Goal: Information Seeking & Learning: Learn about a topic

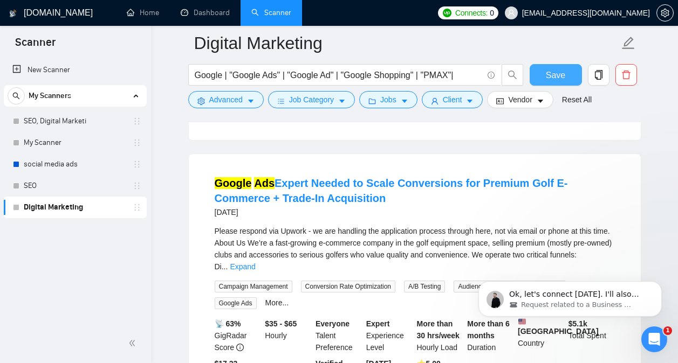
scroll to position [3733, 0]
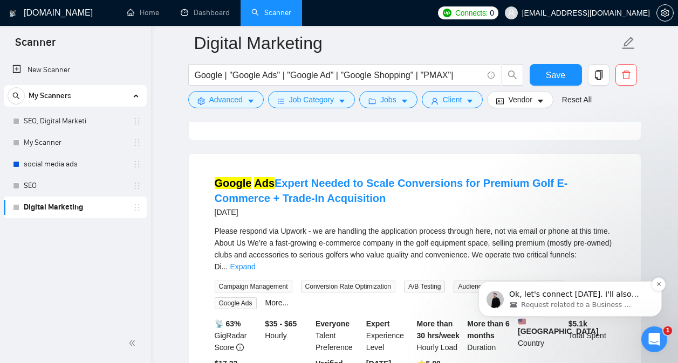
click at [565, 305] on span "Request related to a Business Manager" at bounding box center [576, 305] width 111 height 10
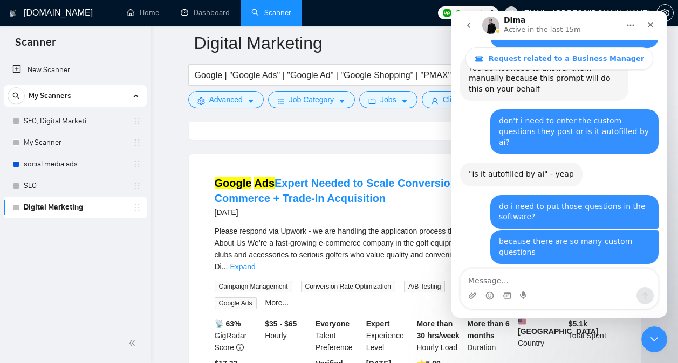
scroll to position [3741, 0]
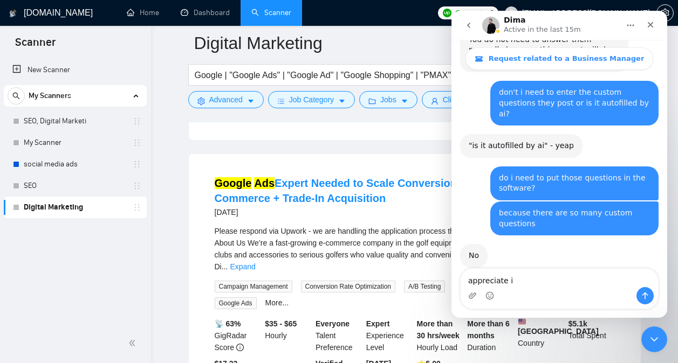
type textarea "appreciate it"
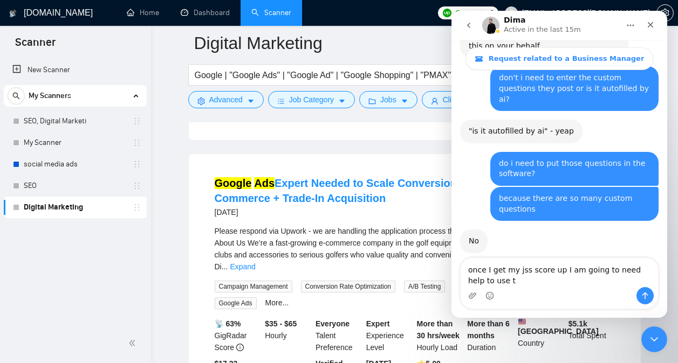
scroll to position [3766, 0]
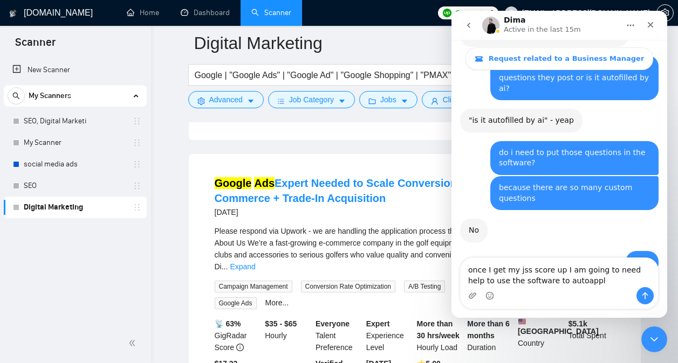
type textarea "once I get my jss score up I am going to need help to use the software to autoa…"
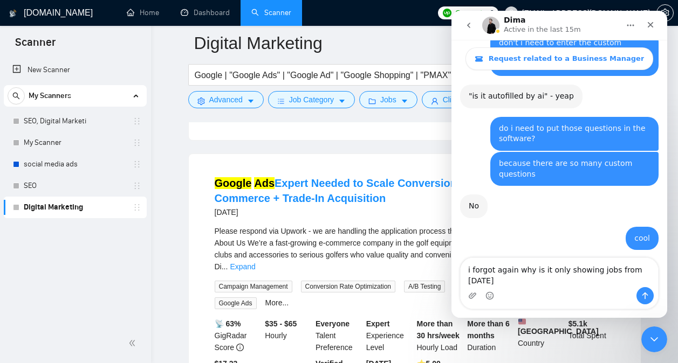
scroll to position [3801, 0]
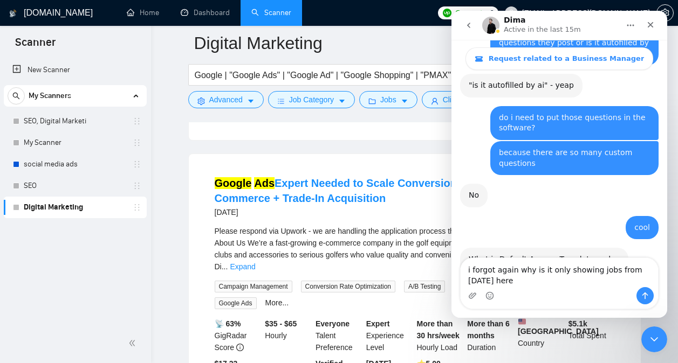
type textarea "i forgot again why is it only showing jobs from [DATE] here:"
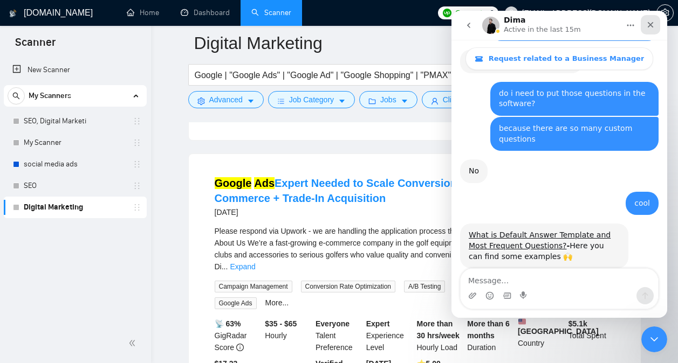
click at [653, 22] on icon "Close" at bounding box center [650, 24] width 9 height 9
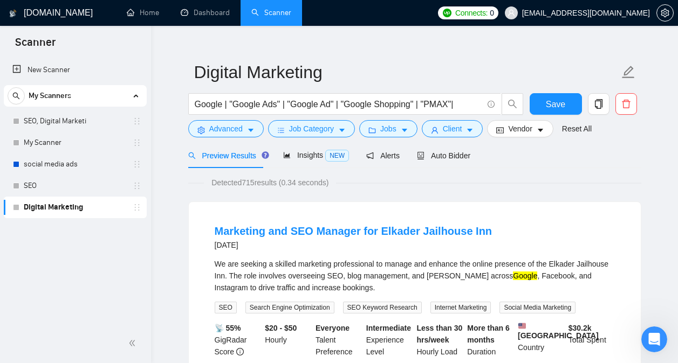
scroll to position [0, 0]
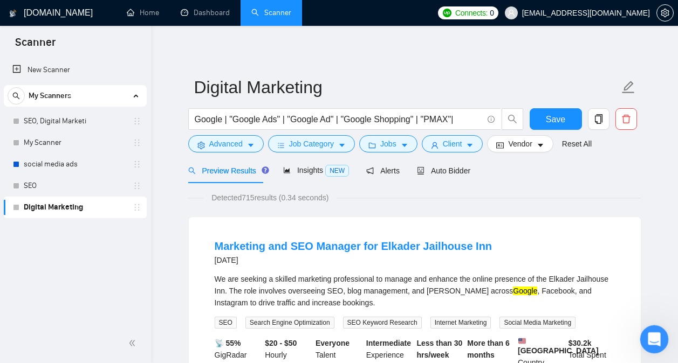
click at [647, 342] on icon "Open Intercom Messenger" at bounding box center [653, 338] width 18 height 18
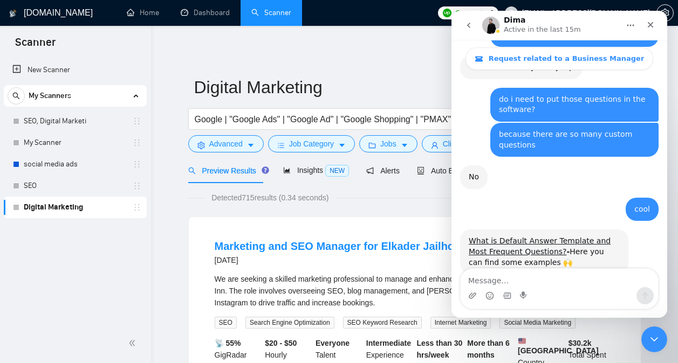
scroll to position [3825, 0]
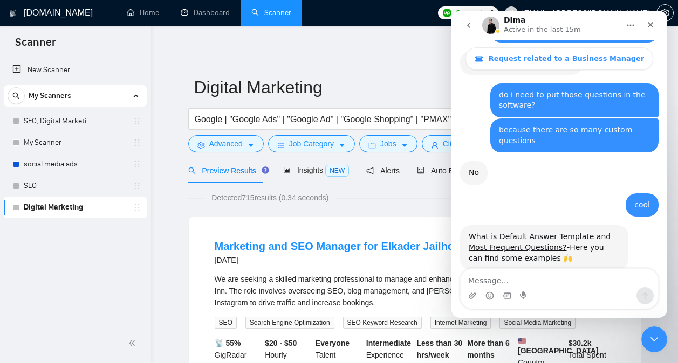
click at [545, 281] on textarea "Message…" at bounding box center [558, 278] width 197 height 18
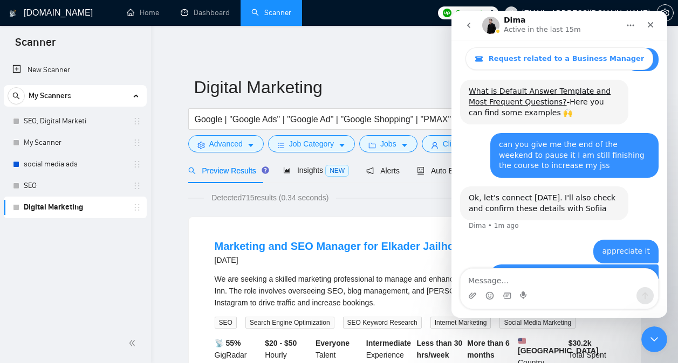
scroll to position [3972, 0]
click at [467, 27] on icon "go back" at bounding box center [468, 25] width 9 height 9
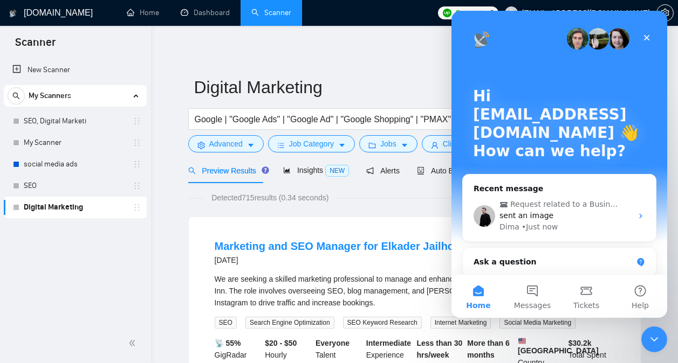
scroll to position [0, 0]
click at [645, 40] on icon "Close" at bounding box center [646, 37] width 9 height 9
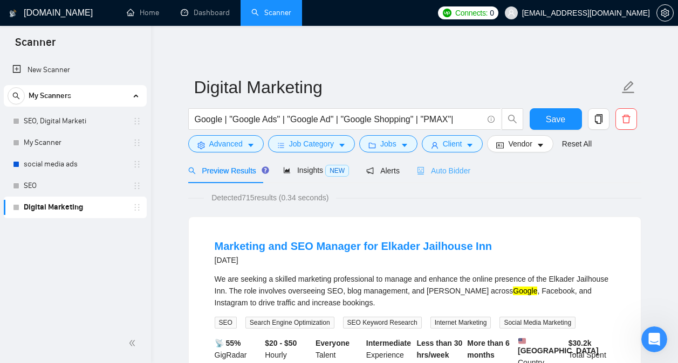
click at [439, 181] on div "Auto Bidder" at bounding box center [443, 170] width 53 height 25
click at [440, 177] on div "Auto Bidder" at bounding box center [443, 170] width 53 height 25
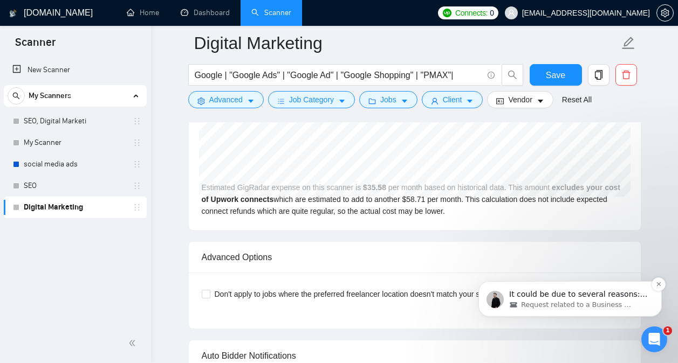
click at [559, 290] on span "It could be due to several reasons: no jobs were found since that period, some …" at bounding box center [578, 310] width 139 height 41
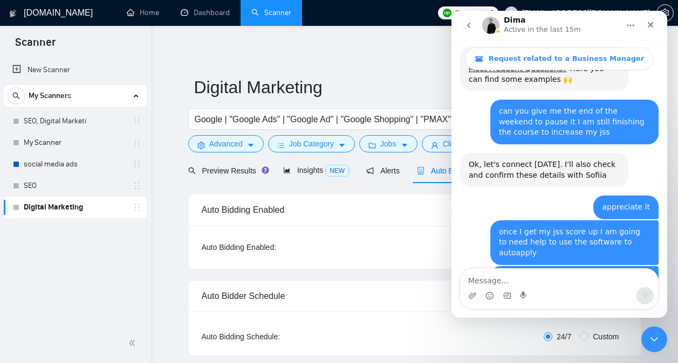
click at [473, 28] on button "go back" at bounding box center [468, 25] width 20 height 20
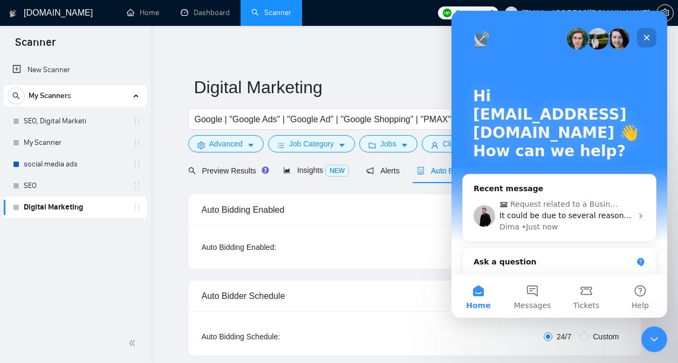
click at [639, 39] on div "Close" at bounding box center [646, 37] width 19 height 19
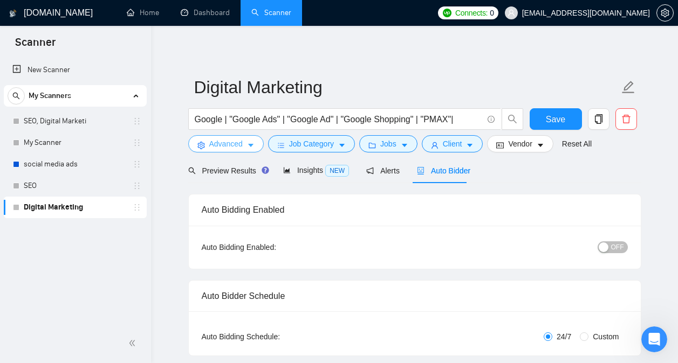
click at [236, 141] on span "Advanced" at bounding box center [225, 144] width 33 height 12
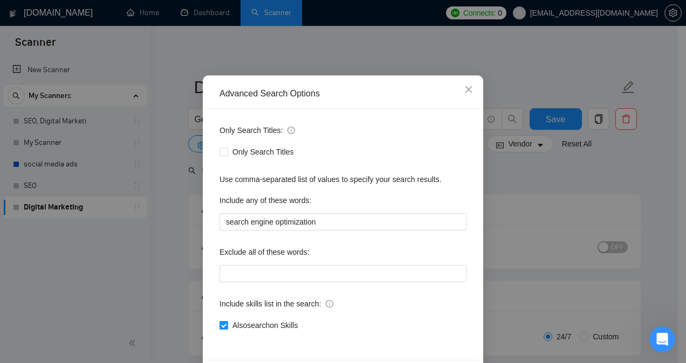
scroll to position [85, 0]
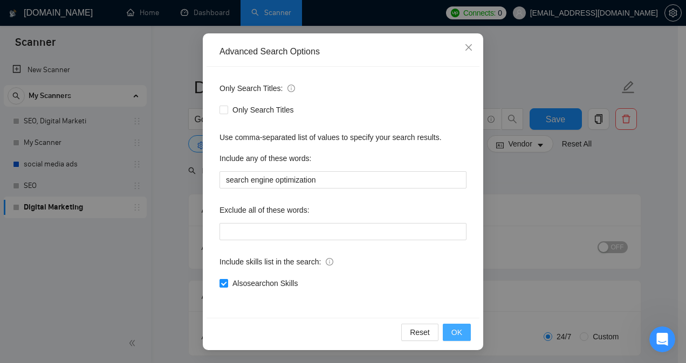
click at [452, 330] on span "OK" at bounding box center [456, 333] width 11 height 12
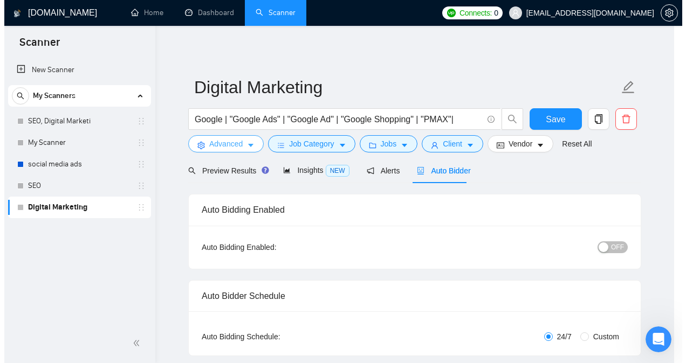
scroll to position [0, 0]
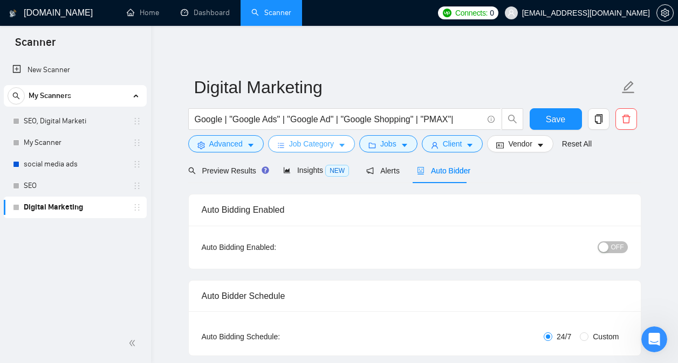
click at [342, 143] on icon "caret-down" at bounding box center [342, 146] width 8 height 8
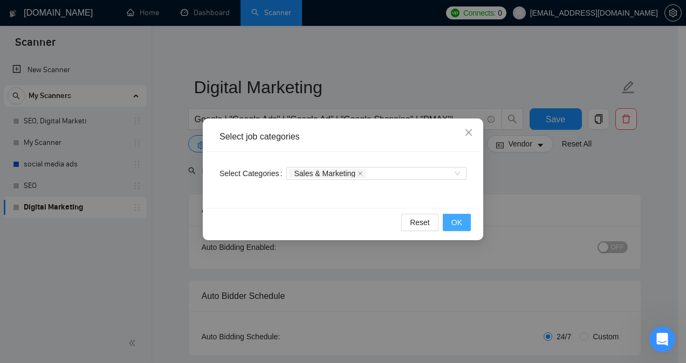
click at [460, 222] on span "OK" at bounding box center [456, 223] width 11 height 12
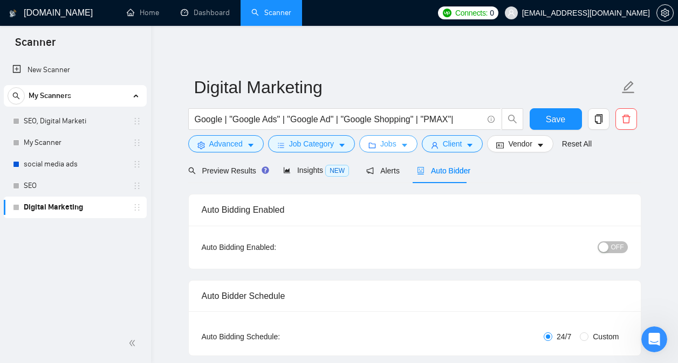
click at [392, 144] on span "Jobs" at bounding box center [388, 144] width 16 height 12
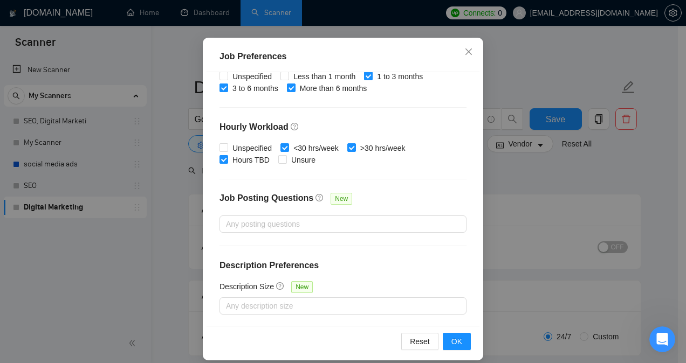
scroll to position [69, 0]
click at [452, 337] on span "OK" at bounding box center [456, 341] width 11 height 12
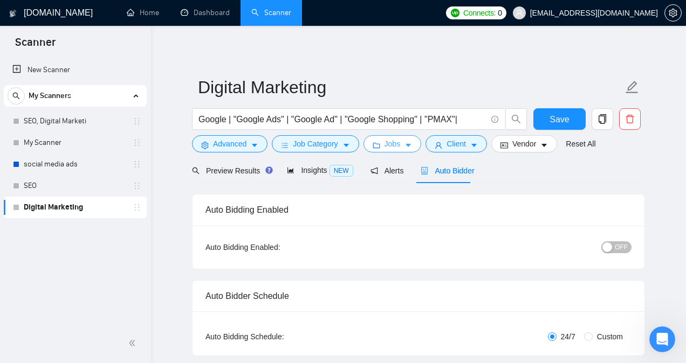
scroll to position [0, 0]
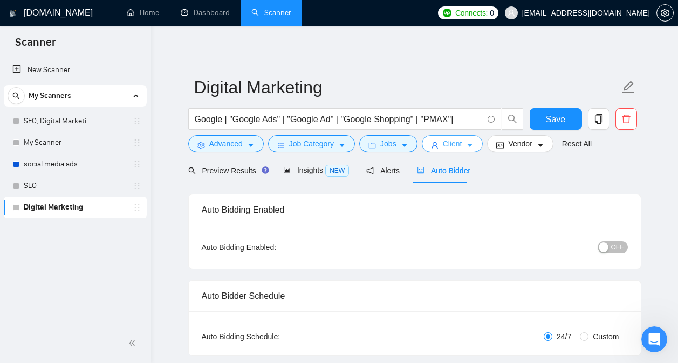
click at [458, 147] on span "Client" at bounding box center [452, 144] width 19 height 12
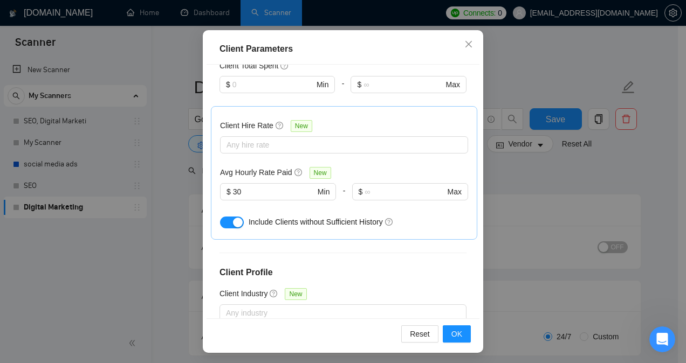
scroll to position [79, 0]
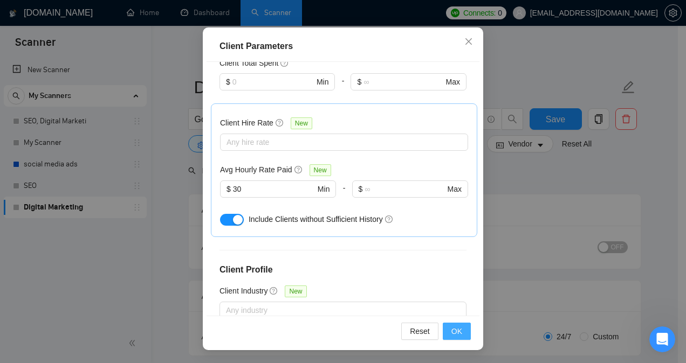
click at [451, 327] on span "OK" at bounding box center [456, 332] width 11 height 12
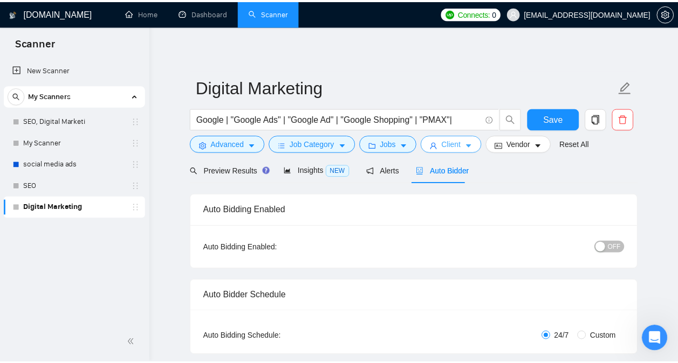
scroll to position [0, 0]
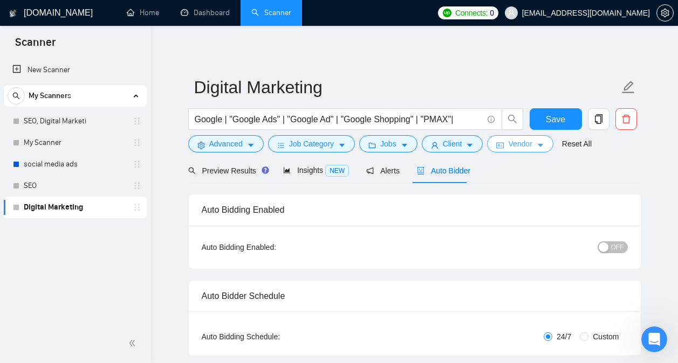
click at [536, 142] on span "caret-down" at bounding box center [540, 145] width 8 height 8
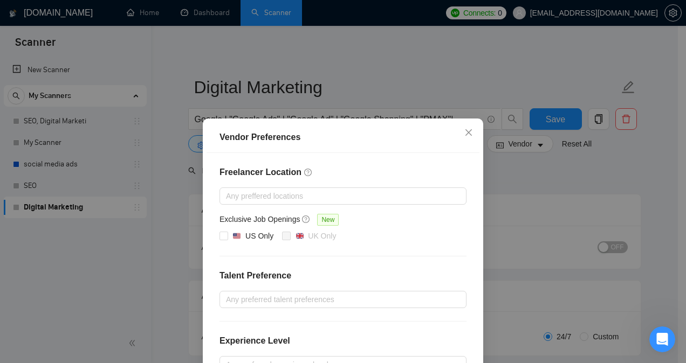
click at [534, 203] on div "Vendor Preferences Freelancer Location Any preffered locations Exclusive Job Op…" at bounding box center [343, 181] width 686 height 363
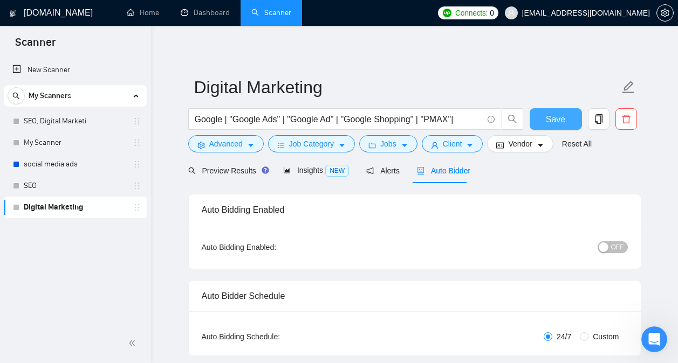
click at [553, 123] on span "Save" at bounding box center [555, 119] width 19 height 13
click at [653, 335] on icon "Open Intercom Messenger" at bounding box center [653, 338] width 18 height 18
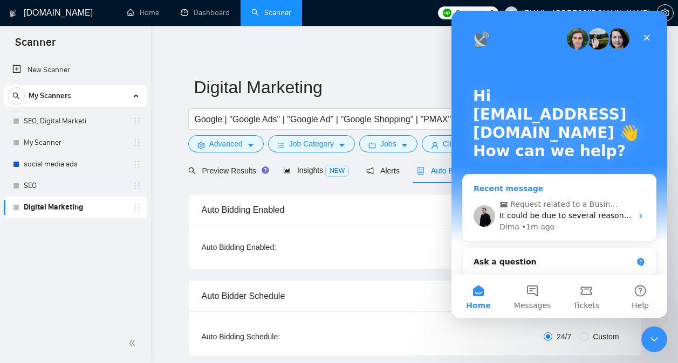
click at [571, 232] on div "Dima • 1m ago" at bounding box center [565, 227] width 133 height 11
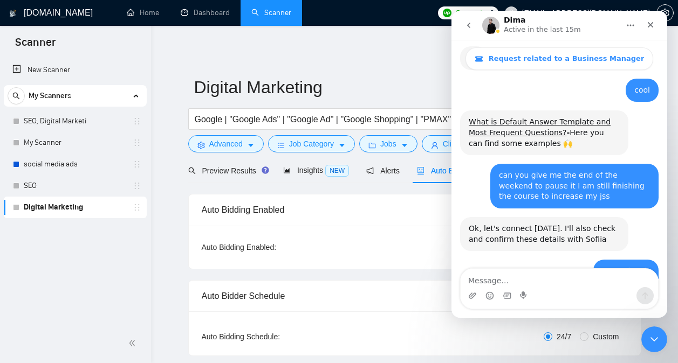
scroll to position [3985, 0]
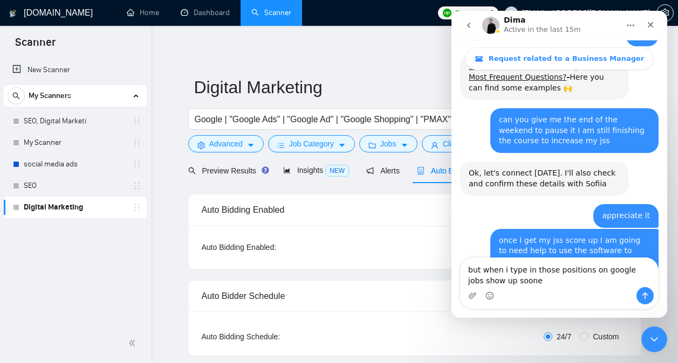
type textarea "but when i type in those positions on google jobs show up sooner"
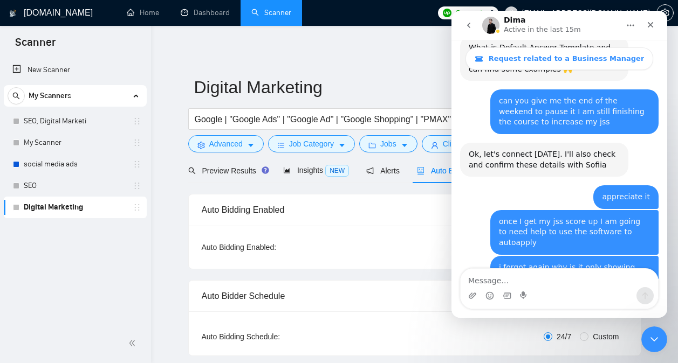
scroll to position [4028, 0]
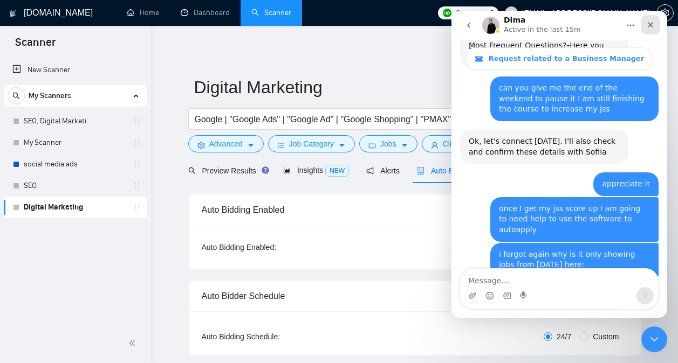
click at [650, 30] on div "Close" at bounding box center [649, 24] width 19 height 19
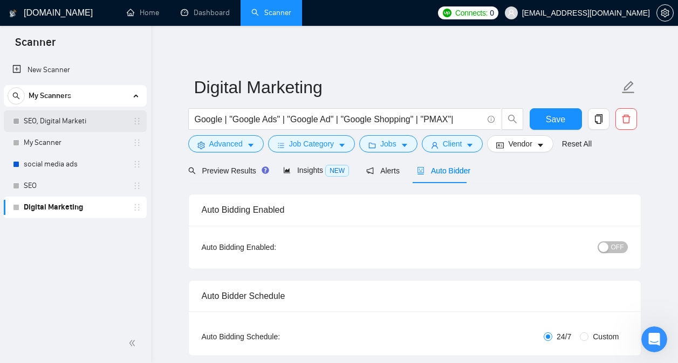
click at [73, 126] on link "SEO, Digital Marketi" at bounding box center [75, 122] width 102 height 22
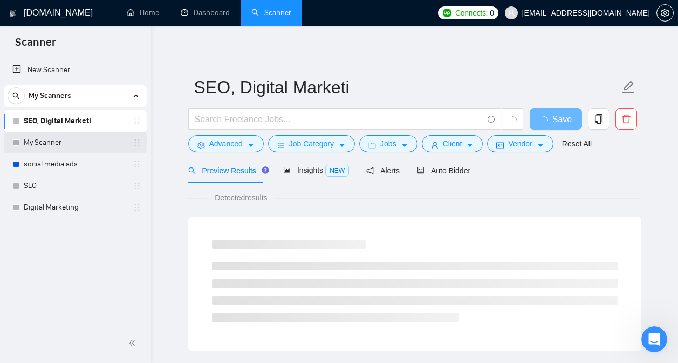
click at [68, 140] on link "My Scanner" at bounding box center [75, 143] width 102 height 22
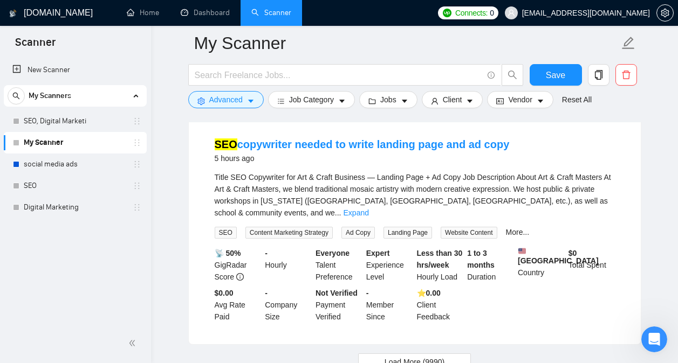
scroll to position [2263, 0]
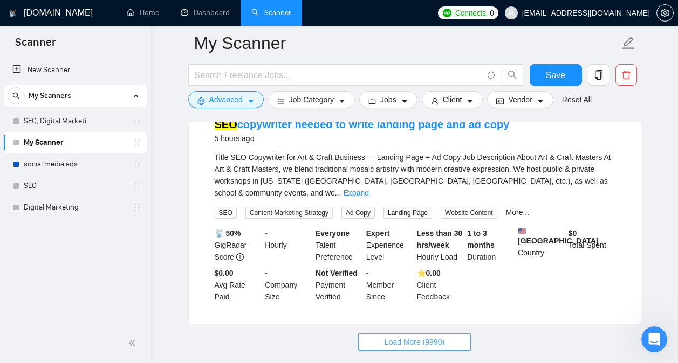
click at [388, 336] on span "Load More (9990)" at bounding box center [414, 342] width 60 height 12
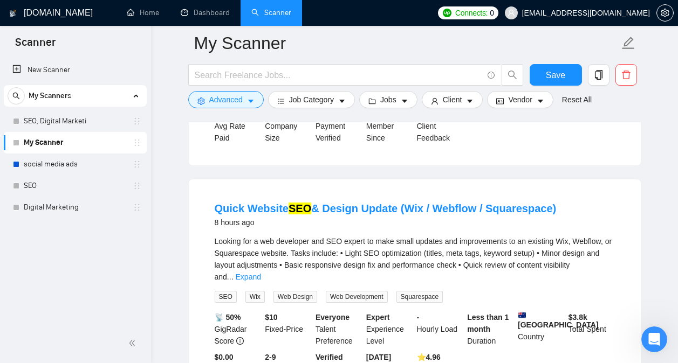
scroll to position [4621, 0]
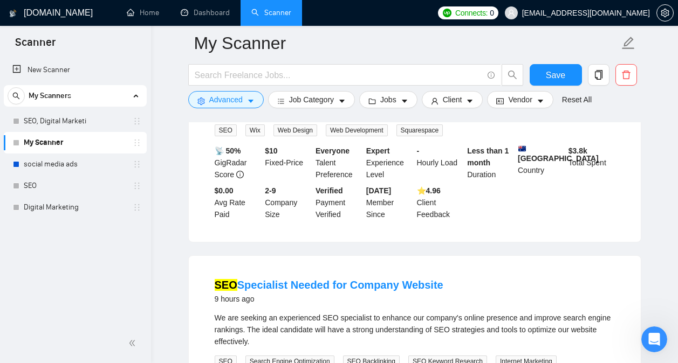
scroll to position [4780, 0]
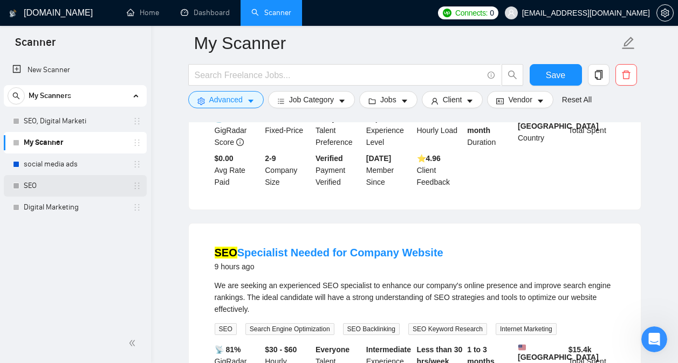
click at [47, 181] on link "SEO" at bounding box center [75, 186] width 102 height 22
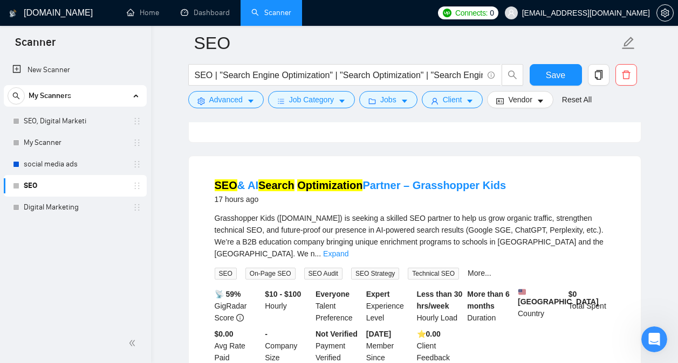
scroll to position [1498, 0]
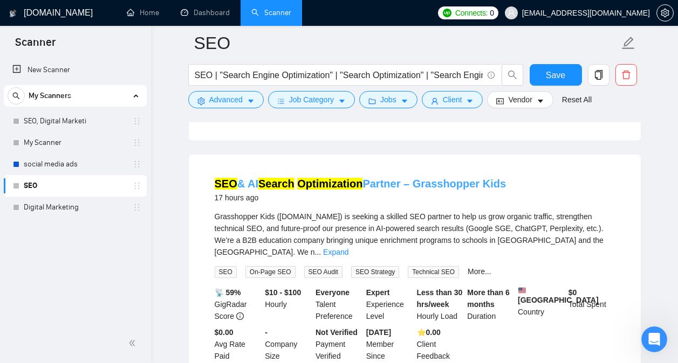
click at [485, 180] on link "SEO & AI Search Optimization Partner – Grasshopper Kids" at bounding box center [361, 184] width 292 height 12
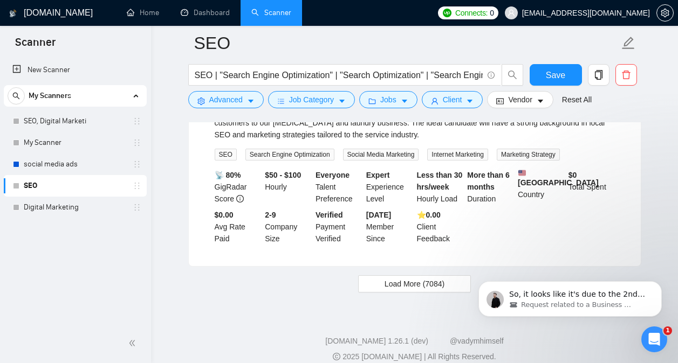
scroll to position [4091, 0]
click at [426, 278] on span "Load More (7084)" at bounding box center [414, 284] width 60 height 12
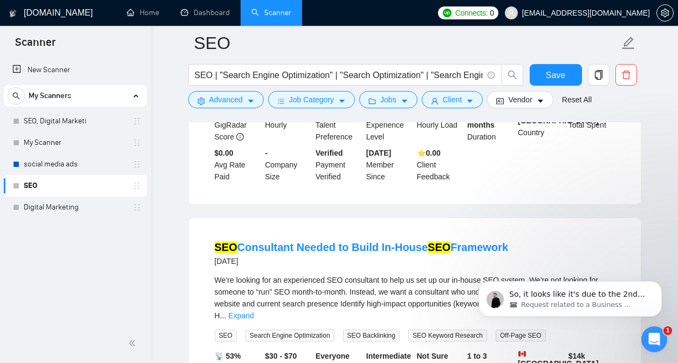
scroll to position [3086, 0]
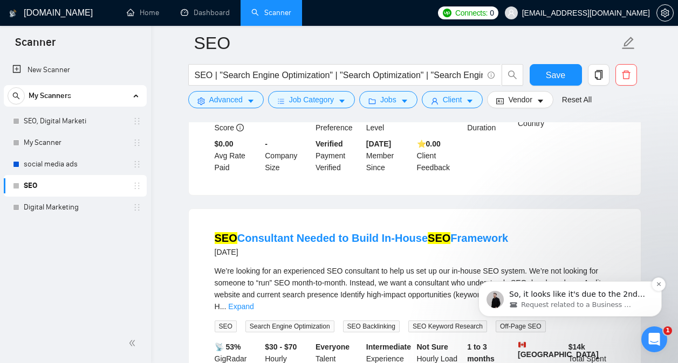
click at [561, 295] on span "So, it looks like it's due to the 2nd point and you need to double-check your f…" at bounding box center [577, 310] width 136 height 41
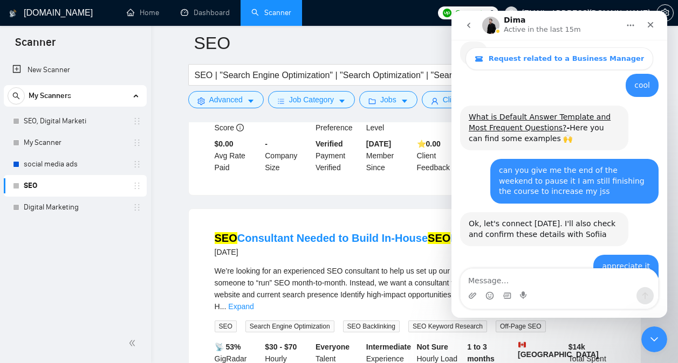
scroll to position [4109, 0]
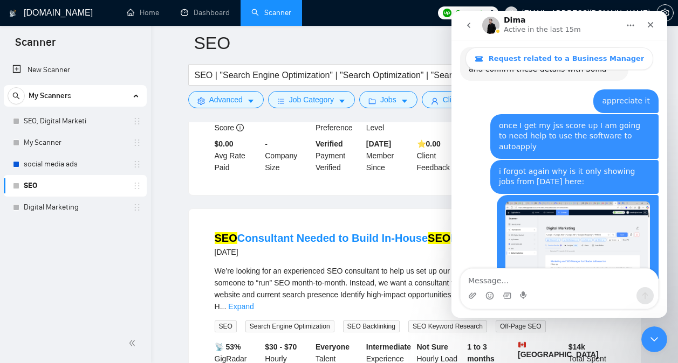
click at [529, 278] on textarea "Message…" at bounding box center [558, 278] width 197 height 18
type textarea "where exactly is it getting blocked"
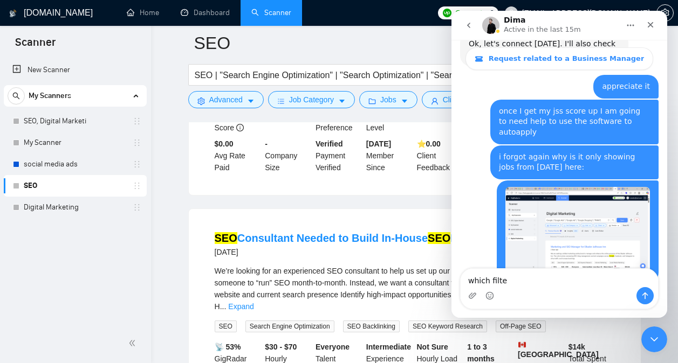
type textarea "which filter"
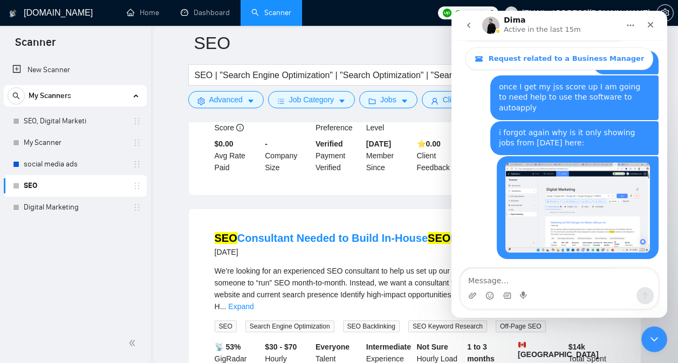
click at [473, 35] on button "go back" at bounding box center [468, 25] width 20 height 20
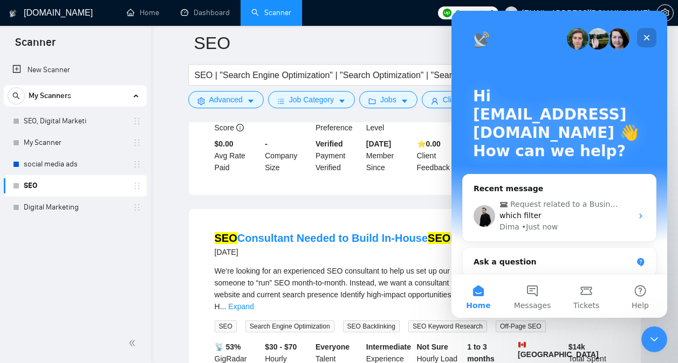
click at [649, 37] on icon "Close" at bounding box center [646, 37] width 9 height 9
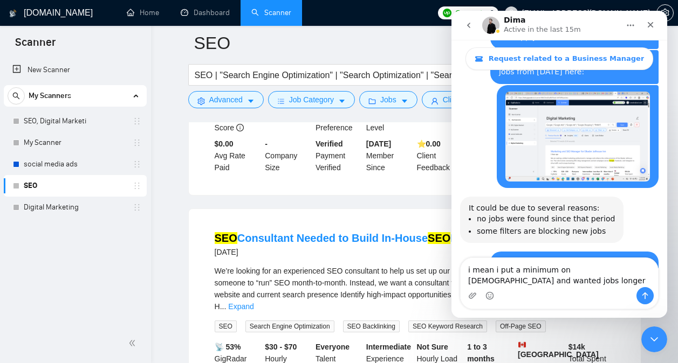
scroll to position [4230, 0]
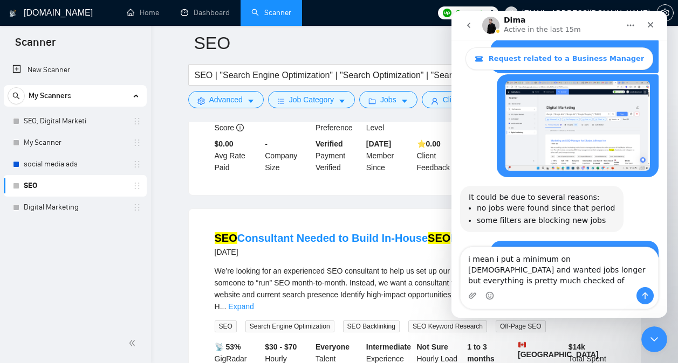
type textarea "i mean i put a minimum on [DEMOGRAPHIC_DATA] and wanted jobs longer but everyth…"
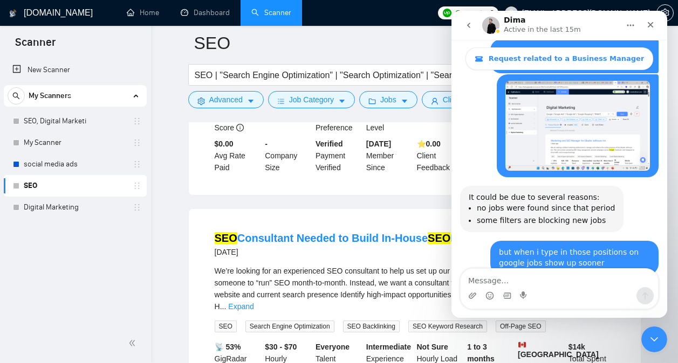
scroll to position [4255, 0]
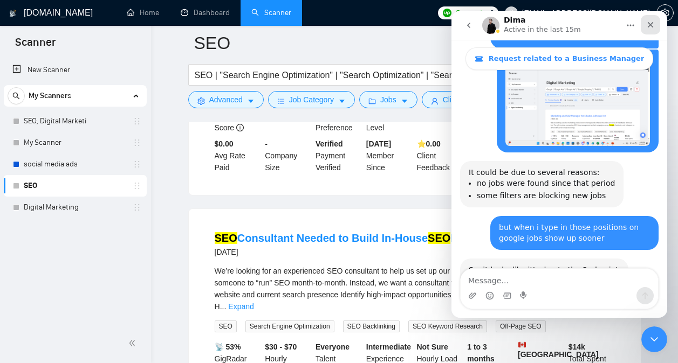
click at [651, 26] on icon "Close" at bounding box center [650, 24] width 9 height 9
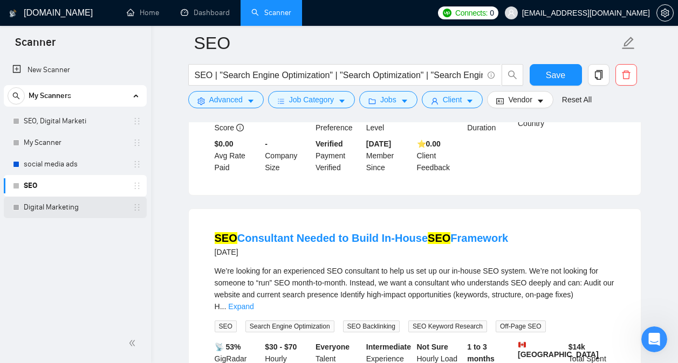
click at [65, 205] on link "Digital Marketing" at bounding box center [75, 208] width 102 height 22
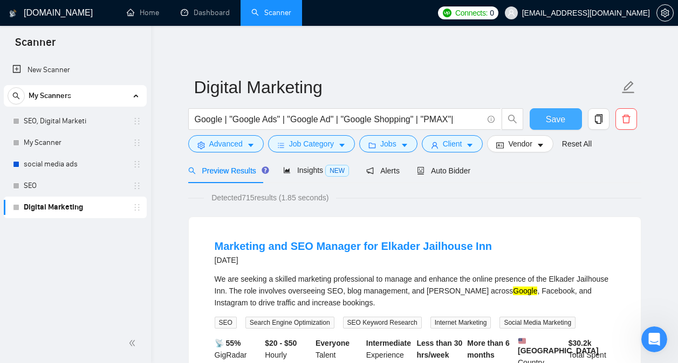
click at [553, 118] on span "Save" at bounding box center [555, 119] width 19 height 13
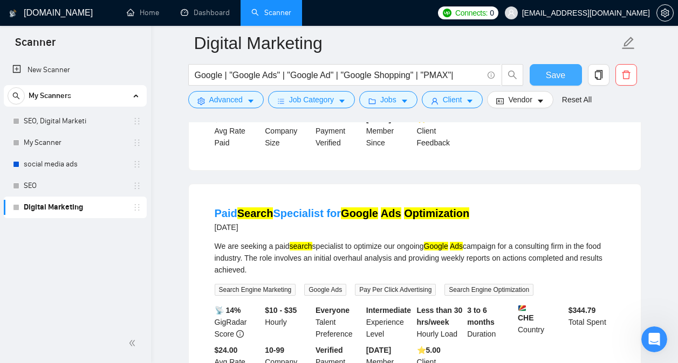
scroll to position [756, 0]
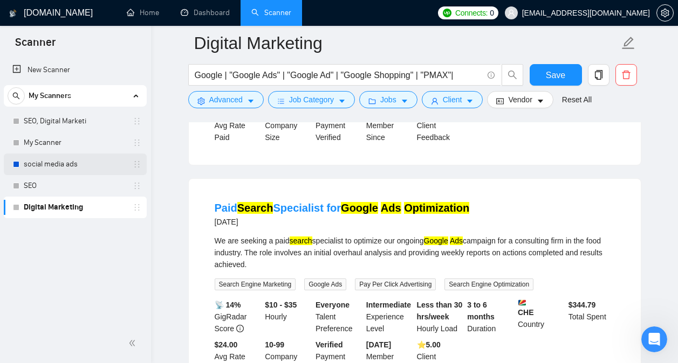
click at [61, 170] on link "social media ads" at bounding box center [75, 165] width 102 height 22
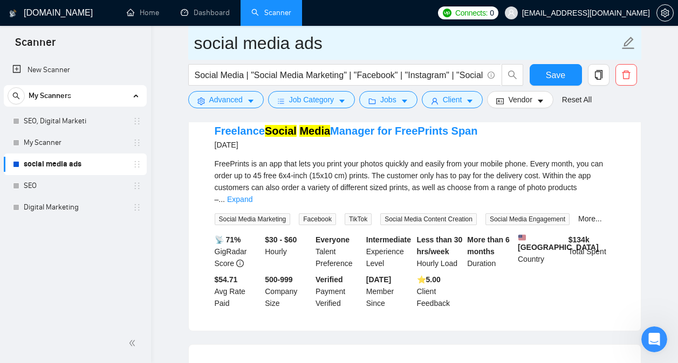
scroll to position [4255, 0]
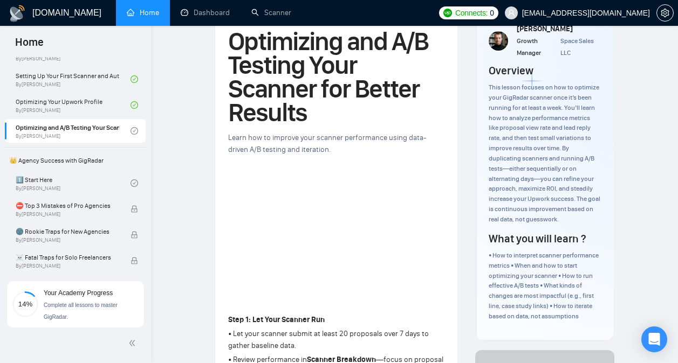
scroll to position [70, 0]
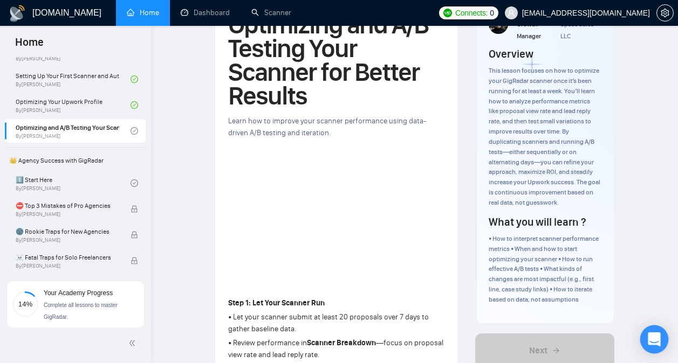
click at [660, 334] on div "Open Intercom Messenger" at bounding box center [654, 340] width 29 height 29
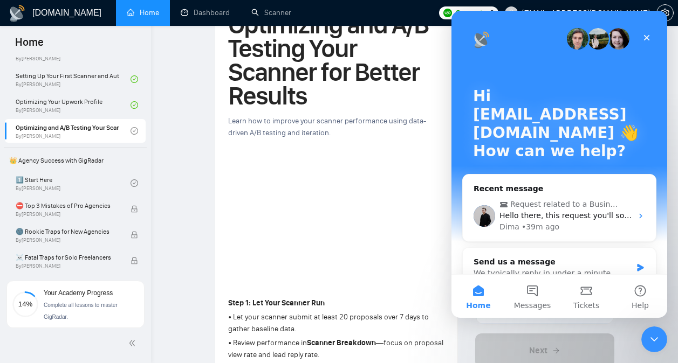
scroll to position [0, 0]
click at [554, 226] on div "Dima • 39m ago" at bounding box center [565, 227] width 133 height 11
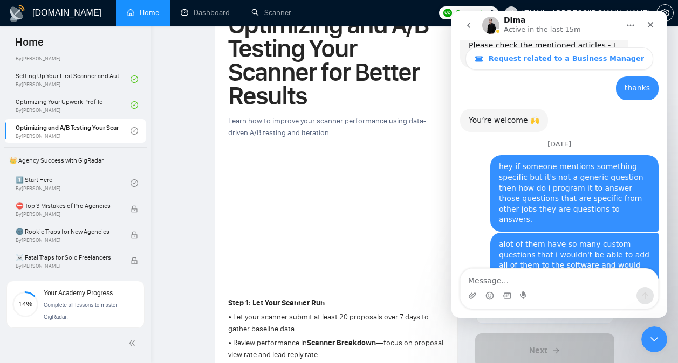
scroll to position [2977, 0]
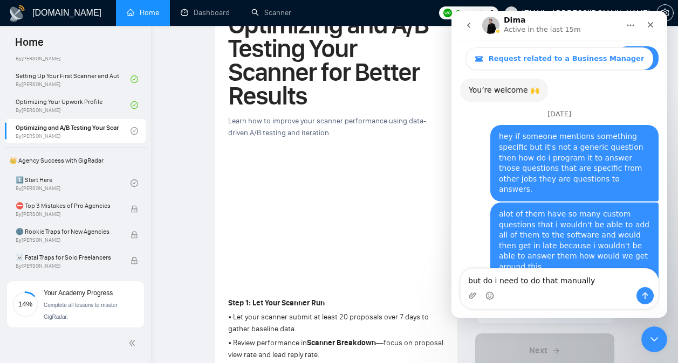
type textarea "but do i need to do that manually?"
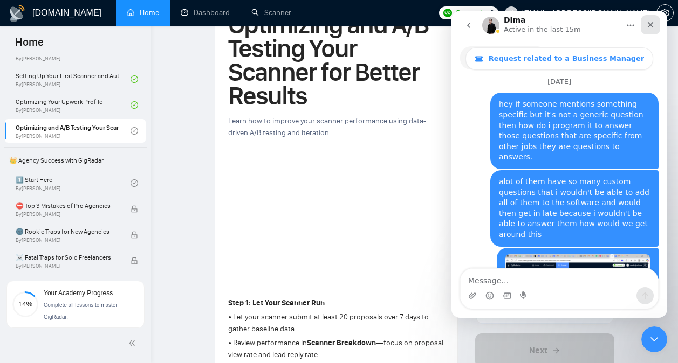
click at [648, 23] on icon "Close" at bounding box center [650, 25] width 6 height 6
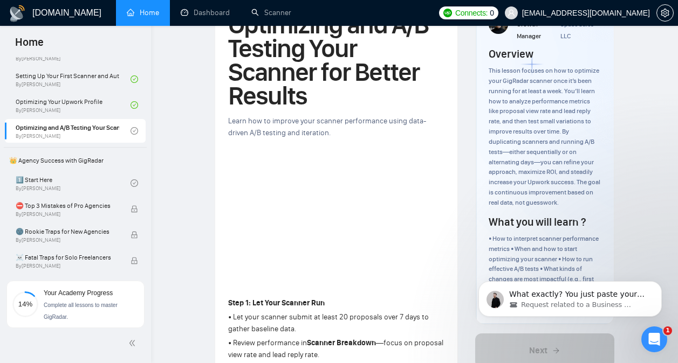
scroll to position [3062, 0]
click at [557, 297] on span "What exactly? You just paste your prompt (it's already added in your screenshot…" at bounding box center [576, 305] width 135 height 30
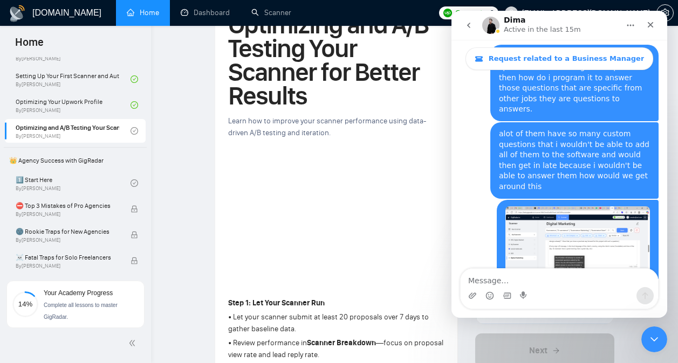
scroll to position [3080, 0]
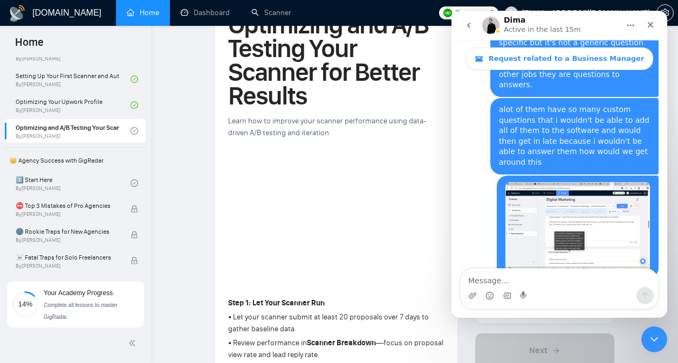
click at [553, 285] on textarea "Message…" at bounding box center [558, 278] width 197 height 18
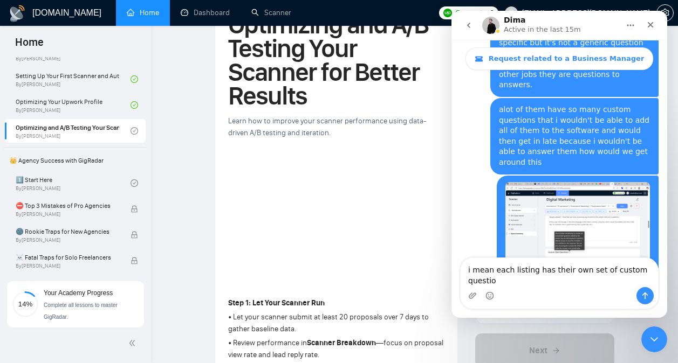
scroll to position [9, 0]
type textarea "i mean each listing has their own set of custom questions"
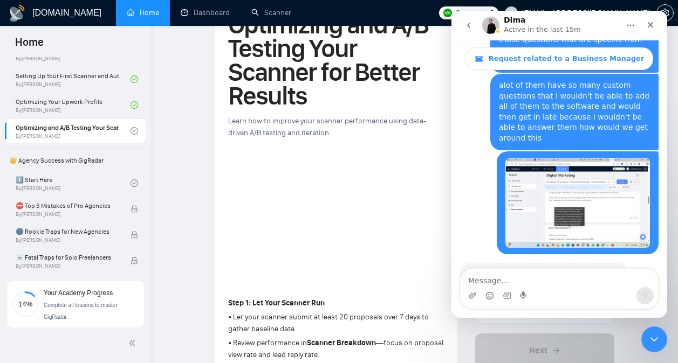
scroll to position [3105, 0]
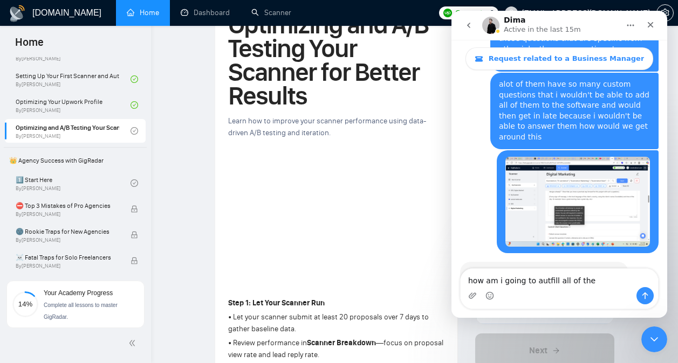
type textarea "how am i going to autfill all of them"
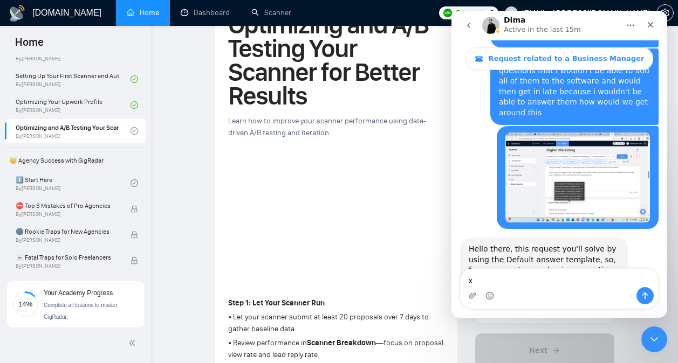
type textarea "x"
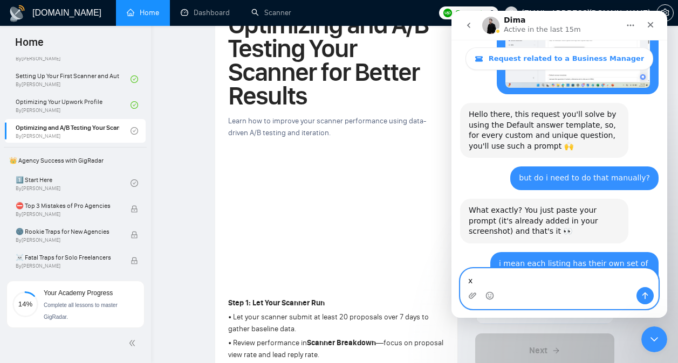
scroll to position [3272, 0]
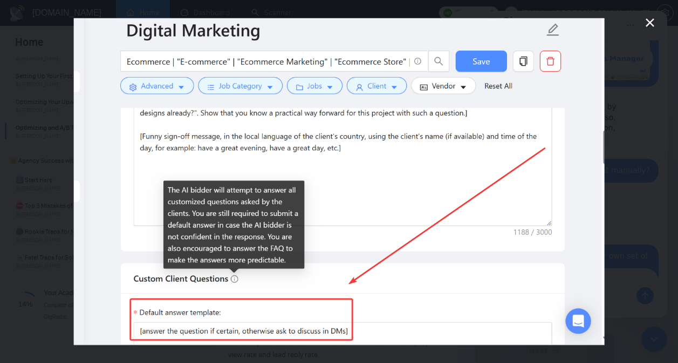
click at [652, 182] on div "Intercom messenger" at bounding box center [339, 181] width 678 height 363
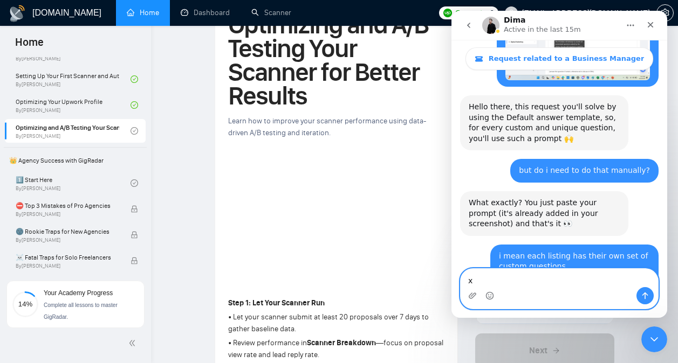
click at [543, 286] on textarea "x" at bounding box center [558, 278] width 197 height 18
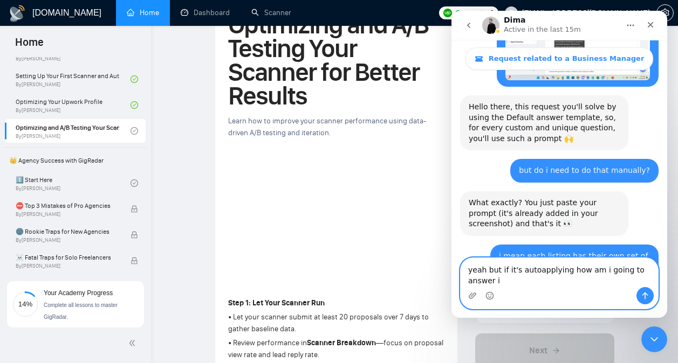
type textarea "yeah but if it's autoapplying how am i going to answer it"
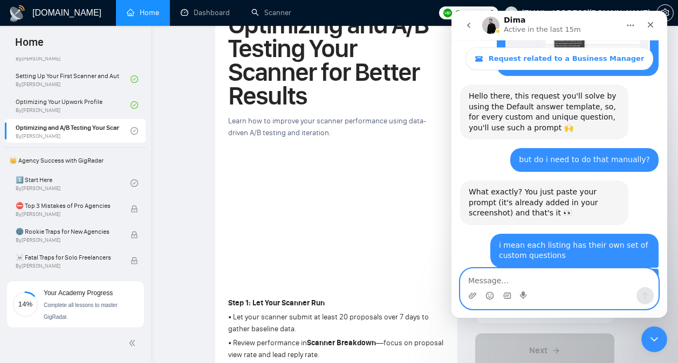
scroll to position [3314, 0]
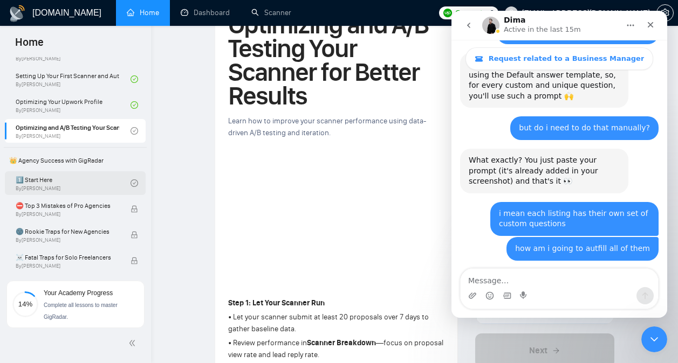
click at [72, 183] on link "1️⃣ Start Here By [PERSON_NAME]" at bounding box center [73, 183] width 115 height 24
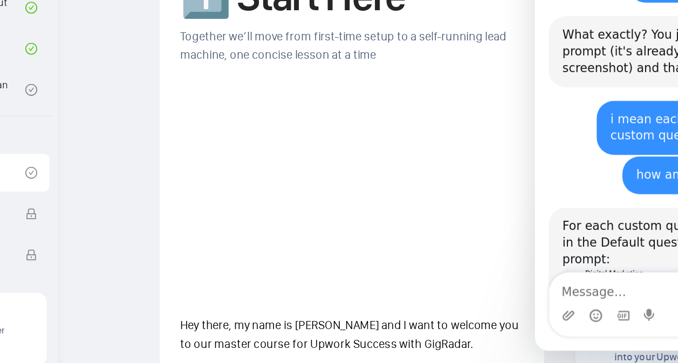
scroll to position [3368, 0]
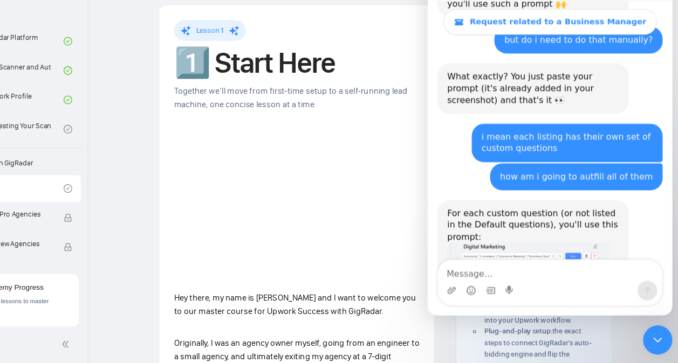
click at [499, 211] on img "Dima says…" at bounding box center [516, 255] width 144 height 89
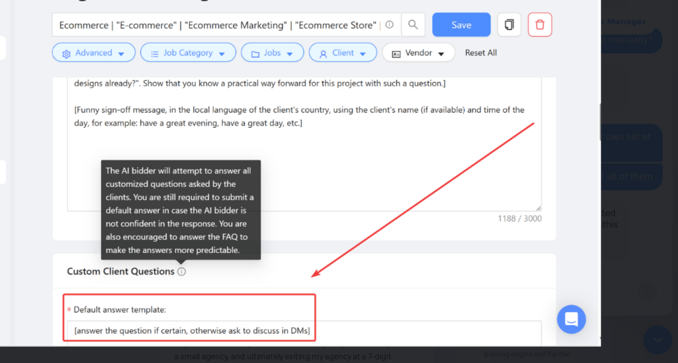
click at [539, 111] on div "Intercom messenger" at bounding box center [255, 136] width 678 height 363
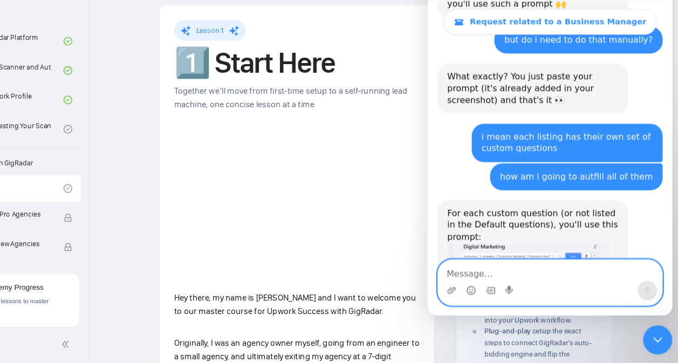
click at [472, 239] on textarea "Message…" at bounding box center [534, 235] width 197 height 18
type textarea "w"
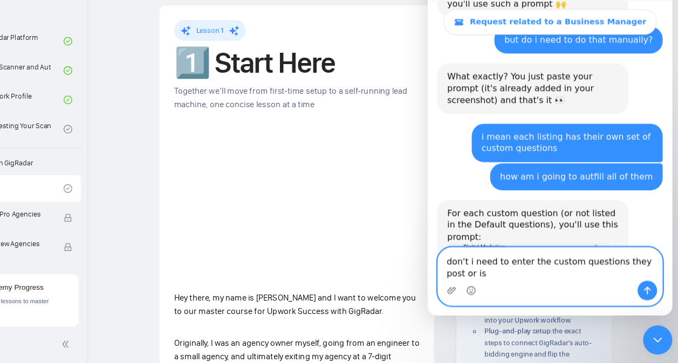
scroll to position [3379, 0]
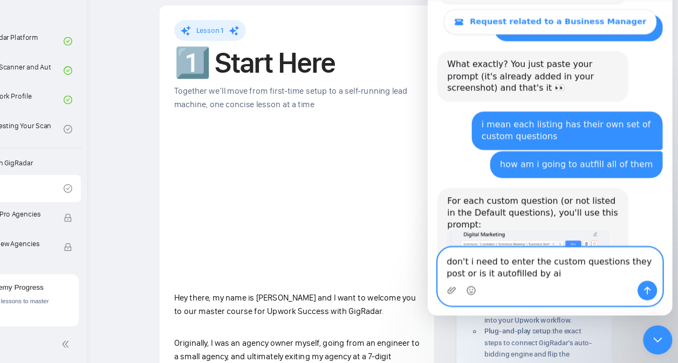
type textarea "don't i need to enter the custom questions they post or is it autofilled by ai?"
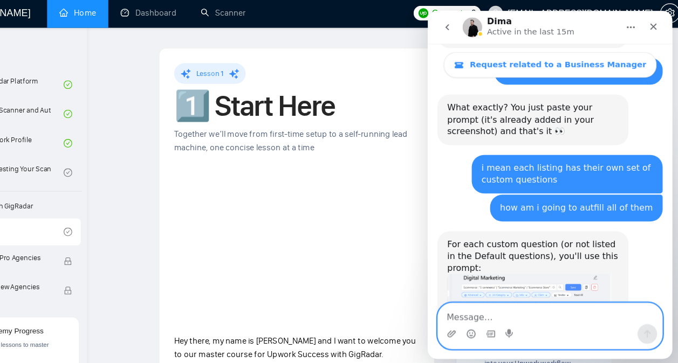
scroll to position [3410, 0]
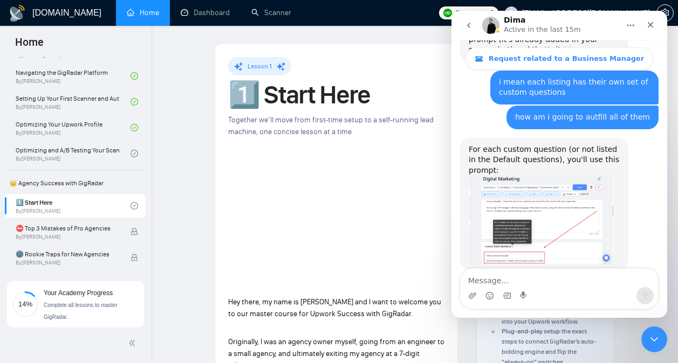
scroll to position [3443, 0]
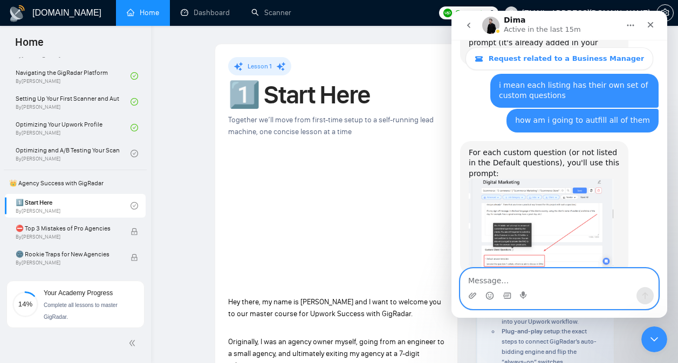
click at [549, 281] on textarea "Message…" at bounding box center [558, 278] width 197 height 18
type textarea "do i need to put those questions in the software?"
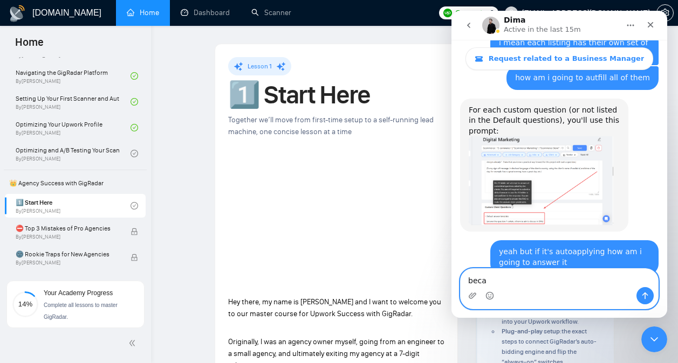
scroll to position [3527, 0]
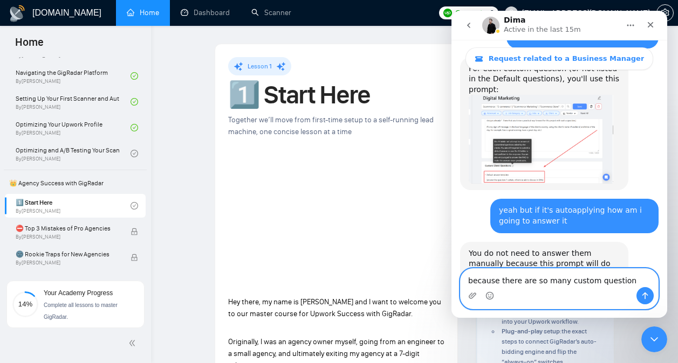
type textarea "because there are so many custom questions"
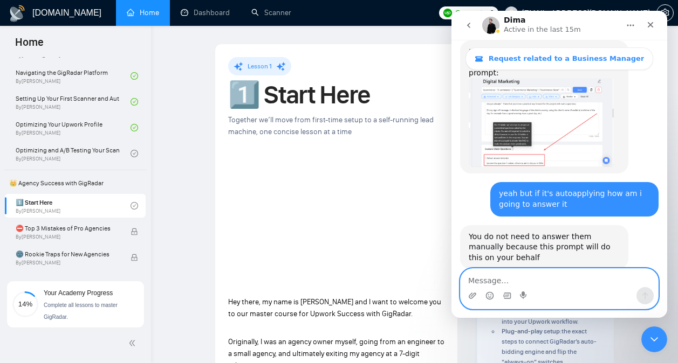
scroll to position [3542, 0]
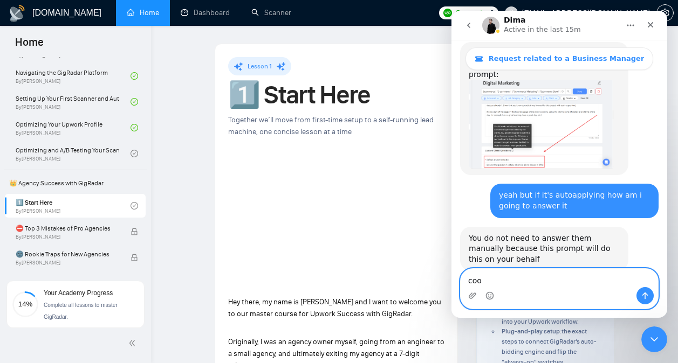
type textarea "cool"
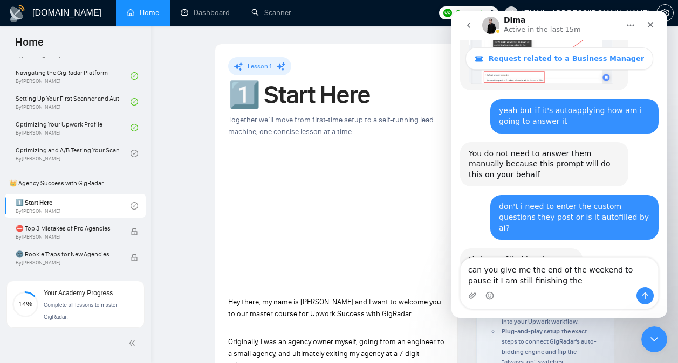
scroll to position [3638, 0]
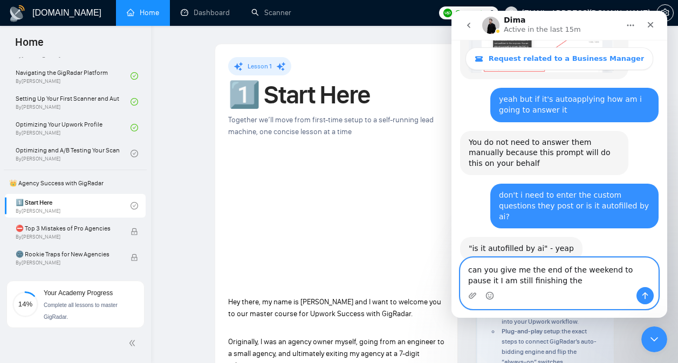
click at [543, 277] on textarea "can you give me the end of the weekend to pause it I am still finishing the" at bounding box center [558, 272] width 197 height 29
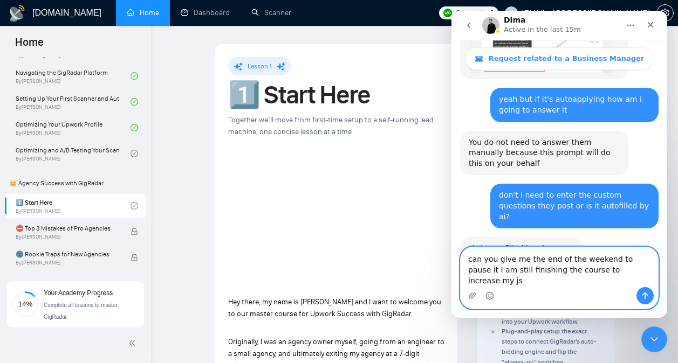
type textarea "can you give me the end of the weekend to pause it I am still finishing the cou…"
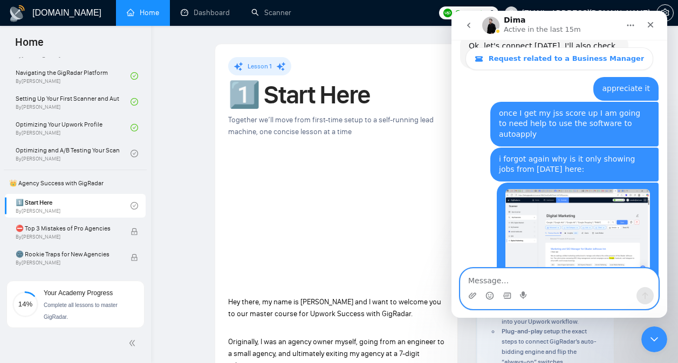
scroll to position [4296, 0]
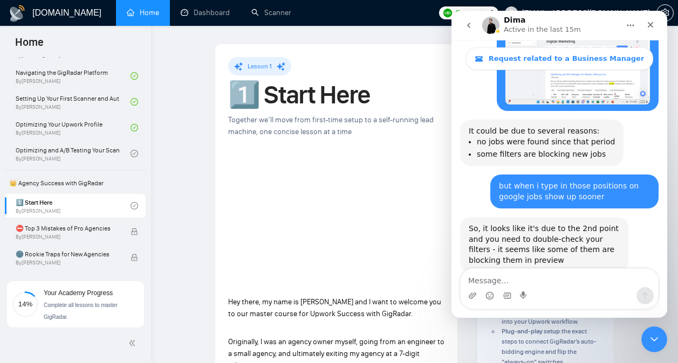
click at [479, 22] on div "Intercom messenger" at bounding box center [469, 25] width 23 height 20
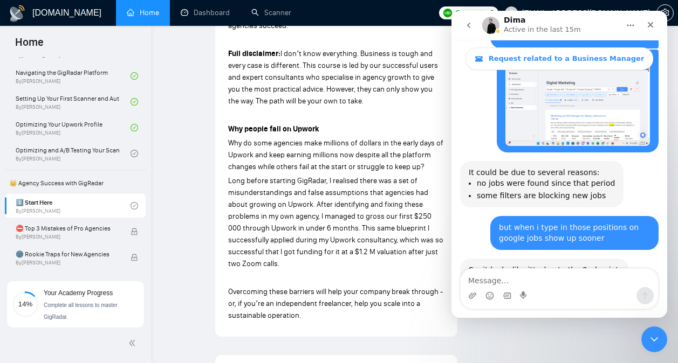
scroll to position [577, 0]
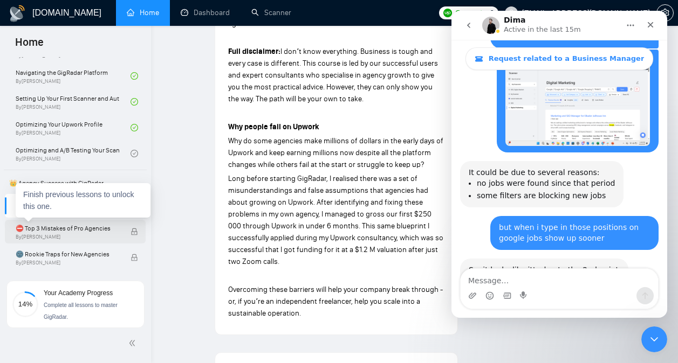
click at [84, 226] on span "⛔ Top 3 Mistakes of Pro Agencies" at bounding box center [68, 228] width 104 height 11
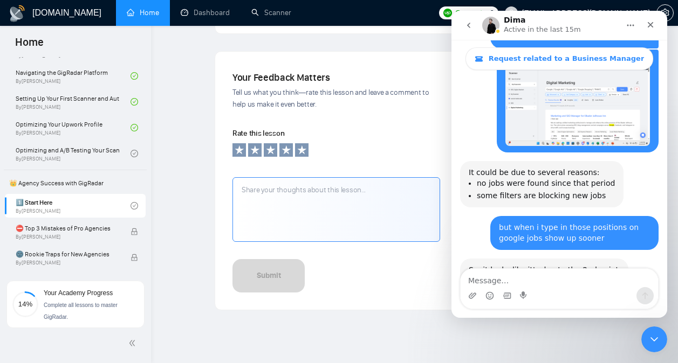
scroll to position [937, 0]
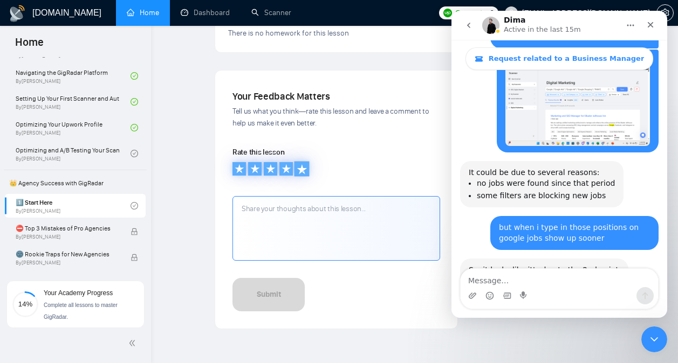
click at [304, 167] on icon at bounding box center [302, 168] width 11 height 11
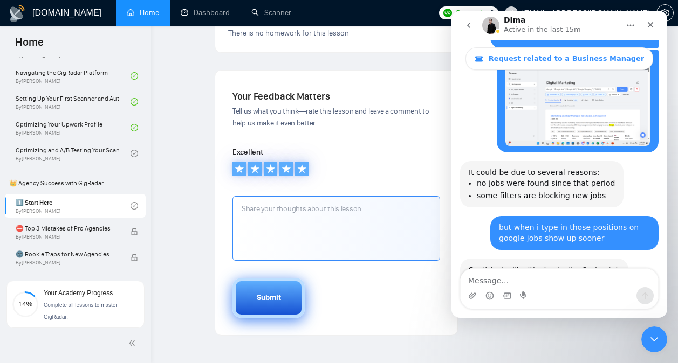
click at [271, 300] on div "Submit" at bounding box center [269, 298] width 24 height 12
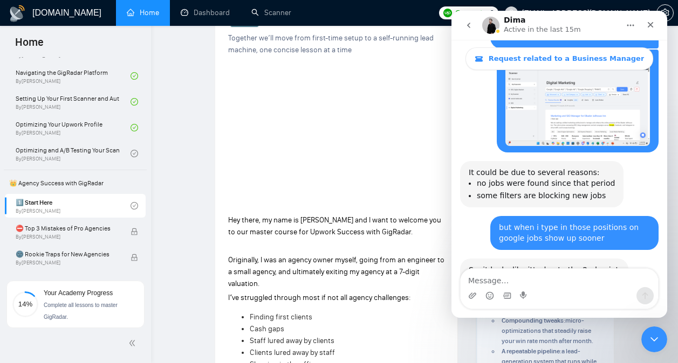
scroll to position [0, 0]
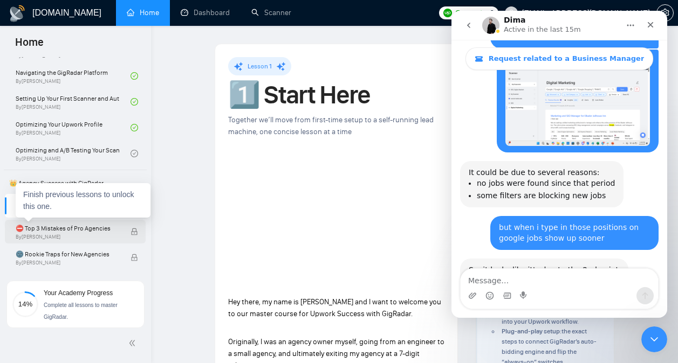
click at [97, 235] on span "By [PERSON_NAME]" at bounding box center [68, 237] width 104 height 6
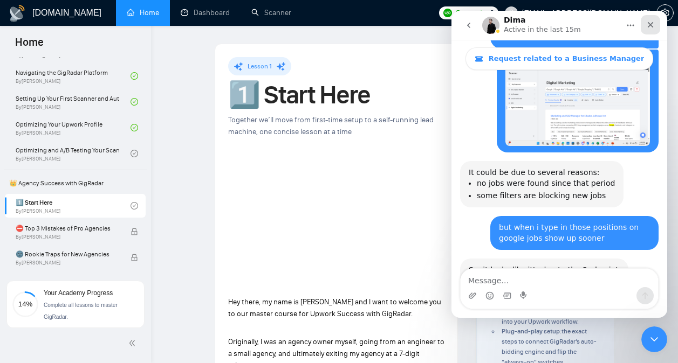
click at [650, 26] on icon "Close" at bounding box center [650, 24] width 9 height 9
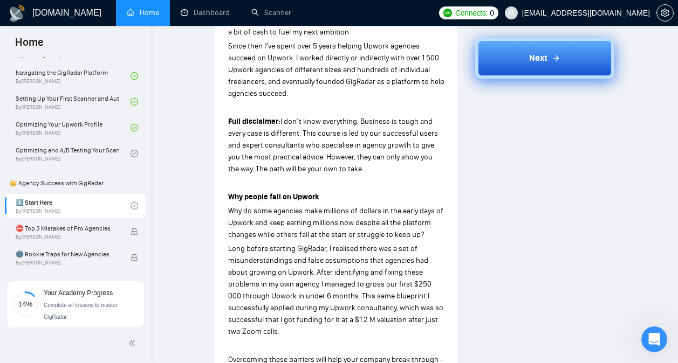
click at [568, 66] on button "Next" at bounding box center [544, 58] width 139 height 41
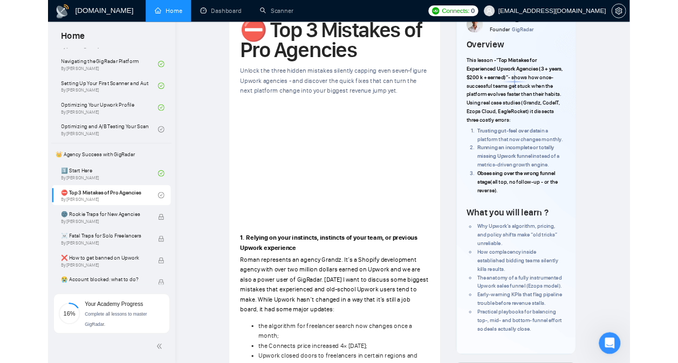
scroll to position [4255, 0]
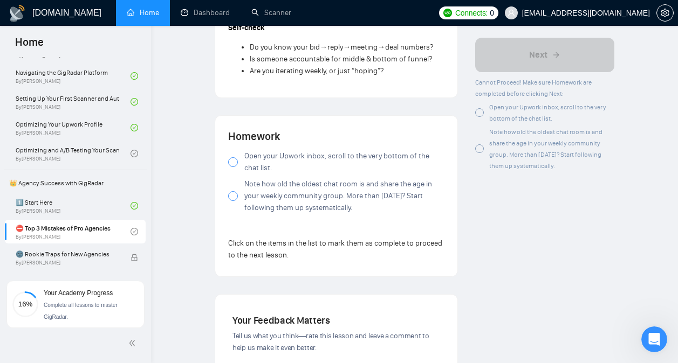
scroll to position [969, 0]
click at [258, 159] on span "Open your Upwork inbox, scroll to the very bottom of the chat list." at bounding box center [344, 163] width 200 height 24
click at [258, 194] on span "Note how old the oldest chat room is and share the age in your weekly community…" at bounding box center [344, 197] width 200 height 36
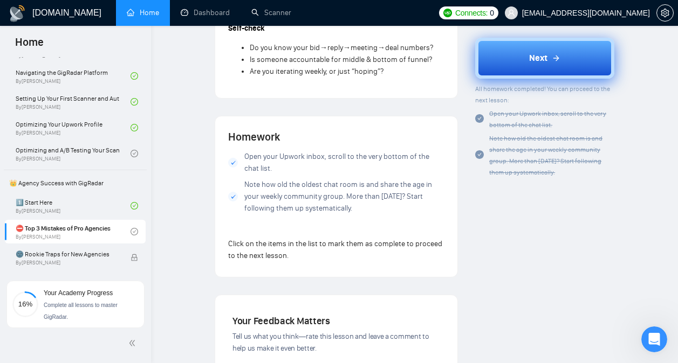
click at [517, 65] on button "Next" at bounding box center [544, 58] width 139 height 41
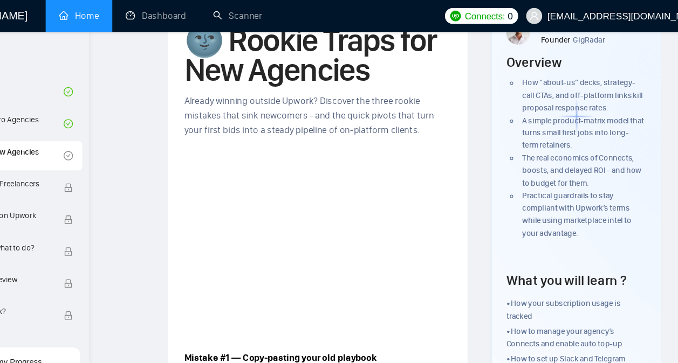
scroll to position [62, 0]
